Goal: Task Accomplishment & Management: Manage account settings

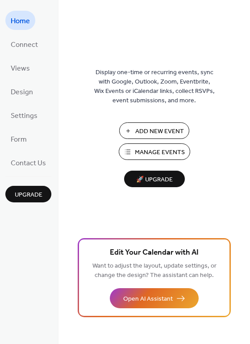
click at [128, 147] on button "Manage Events" at bounding box center [154, 151] width 71 height 17
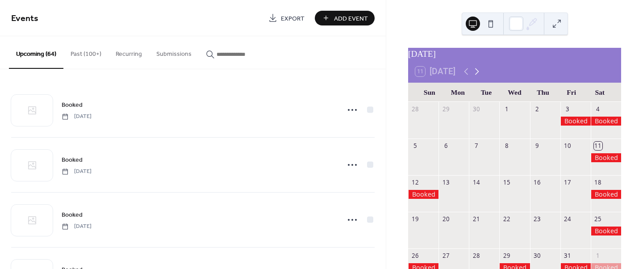
click at [478, 75] on icon at bounding box center [477, 71] width 4 height 7
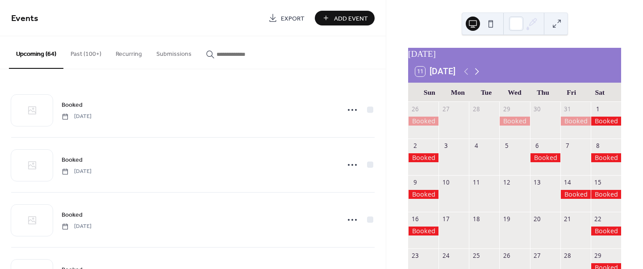
click at [478, 75] on icon at bounding box center [477, 71] width 4 height 7
